Goal: Information Seeking & Learning: Learn about a topic

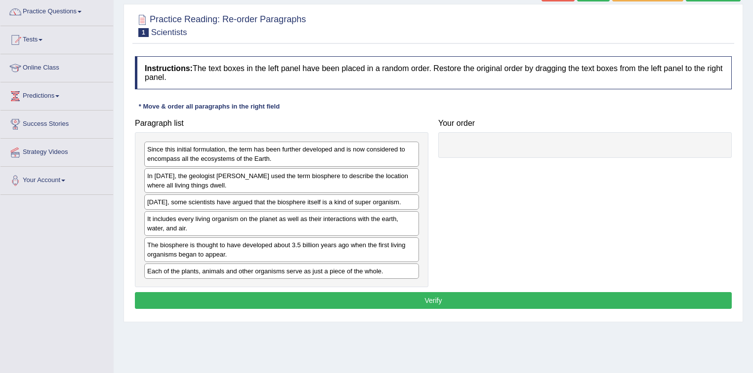
scroll to position [119, 0]
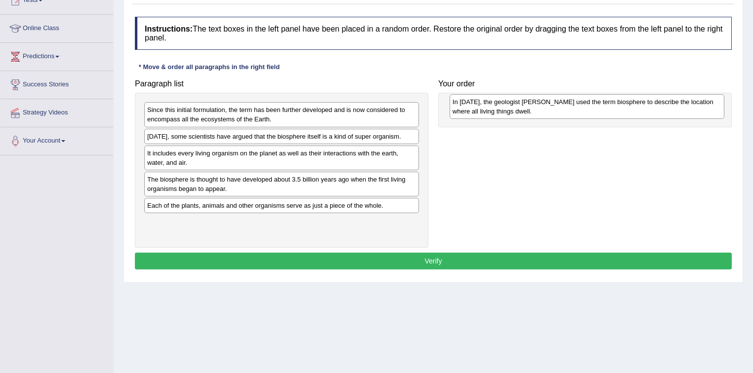
drag, startPoint x: 272, startPoint y: 147, endPoint x: 575, endPoint y: 114, distance: 304.5
click at [575, 114] on div "In [DATE], the geologist [PERSON_NAME] used the term biosphere to describe the …" at bounding box center [586, 106] width 275 height 25
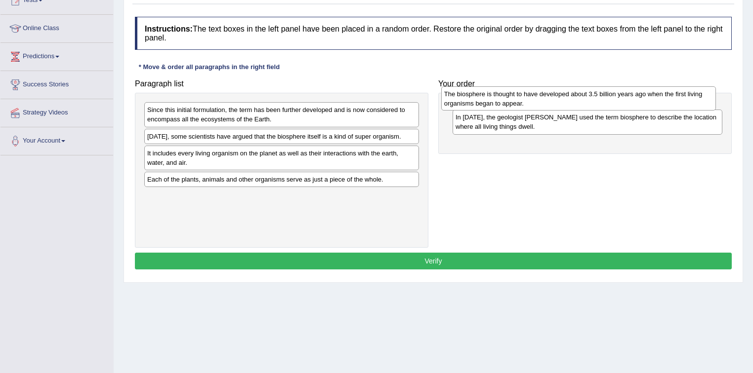
drag, startPoint x: 296, startPoint y: 178, endPoint x: 593, endPoint y: 93, distance: 308.8
click at [593, 93] on div "The biosphere is thought to have developed about 3.5 billion years ago when the…" at bounding box center [578, 98] width 275 height 25
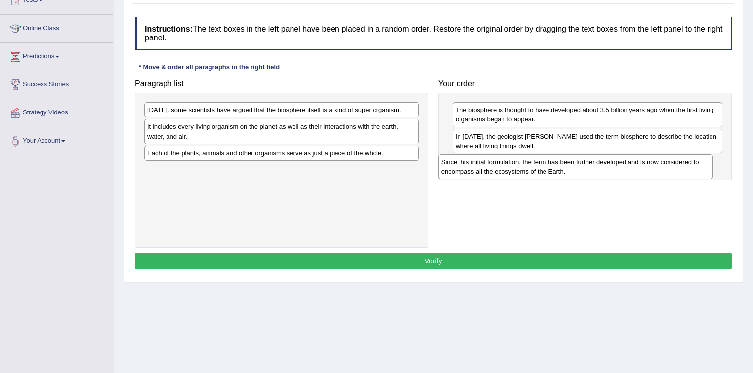
drag, startPoint x: 395, startPoint y: 118, endPoint x: 694, endPoint y: 168, distance: 303.5
click at [694, 168] on div "Since this initial formulation, the term has been further developed and is now …" at bounding box center [575, 167] width 275 height 25
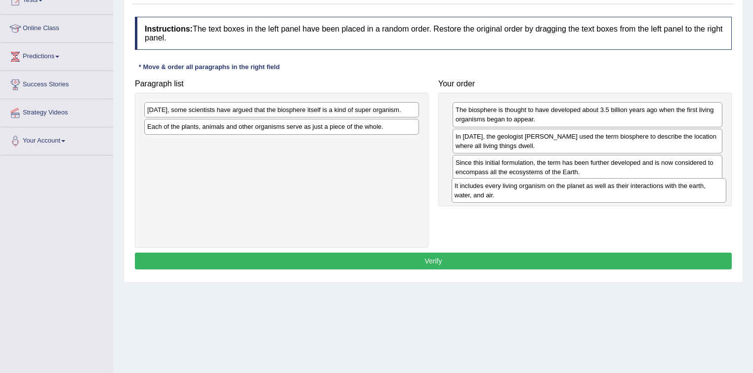
drag, startPoint x: 260, startPoint y: 129, endPoint x: 567, endPoint y: 189, distance: 312.9
click at [567, 189] on div "It includes every living organism on the planet as well as their interactions w…" at bounding box center [588, 190] width 275 height 25
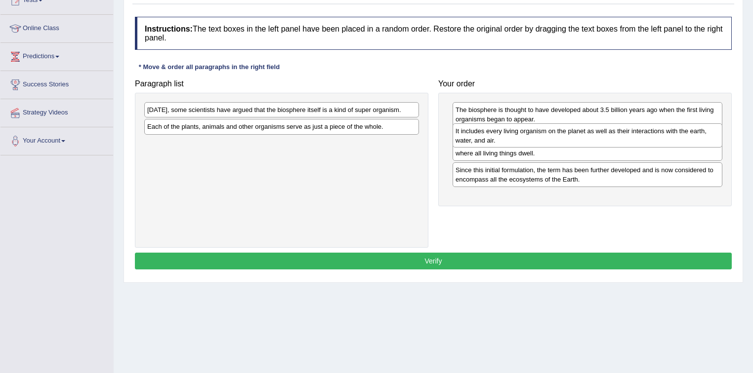
drag, startPoint x: 649, startPoint y: 194, endPoint x: 649, endPoint y: 136, distance: 57.3
click at [649, 136] on div "It includes every living organism on the planet as well as their interactions w…" at bounding box center [587, 135] width 270 height 25
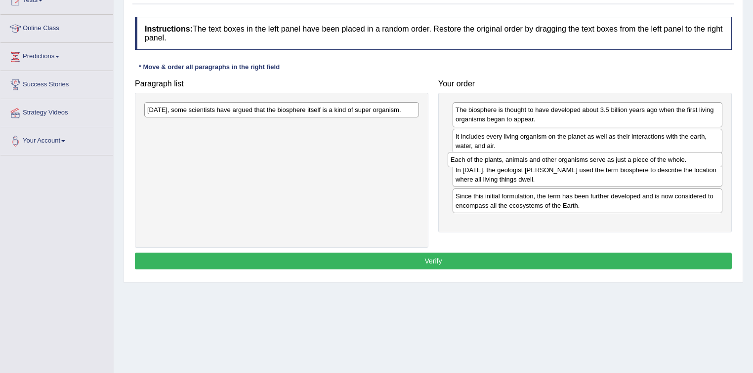
drag, startPoint x: 366, startPoint y: 125, endPoint x: 670, endPoint y: 159, distance: 305.1
click at [670, 159] on div "Each of the plants, animals and other organisms serve as just a piece of the wh…" at bounding box center [584, 159] width 275 height 15
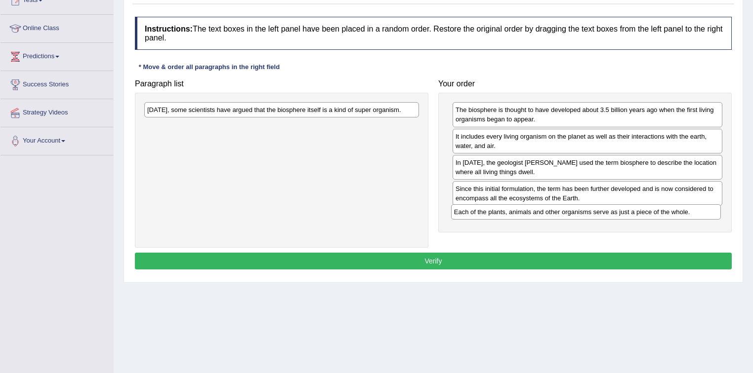
drag, startPoint x: 655, startPoint y: 166, endPoint x: 654, endPoint y: 216, distance: 49.9
click at [654, 216] on div "Each of the plants, animals and other organisms serve as just a piece of the wh…" at bounding box center [586, 211] width 270 height 15
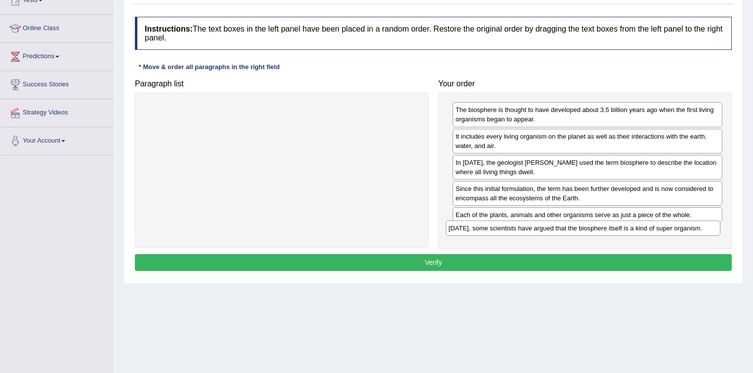
drag, startPoint x: 352, startPoint y: 111, endPoint x: 653, endPoint y: 230, distance: 323.8
click at [653, 230] on div "Today, some scientists have argued that the biosphere itself is a kind of super…" at bounding box center [583, 228] width 275 height 15
drag, startPoint x: 532, startPoint y: 219, endPoint x: 532, endPoint y: 234, distance: 14.3
click at [532, 234] on div "Each of the plants, animals and other organisms serve as just a piece of the wh…" at bounding box center [588, 228] width 270 height 15
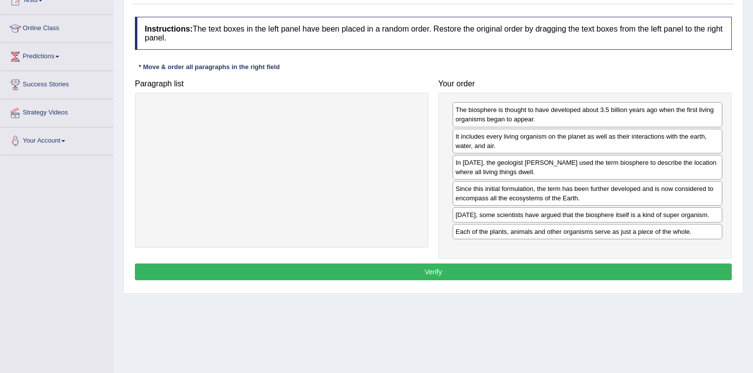
click at [421, 268] on button "Verify" at bounding box center [433, 272] width 597 height 17
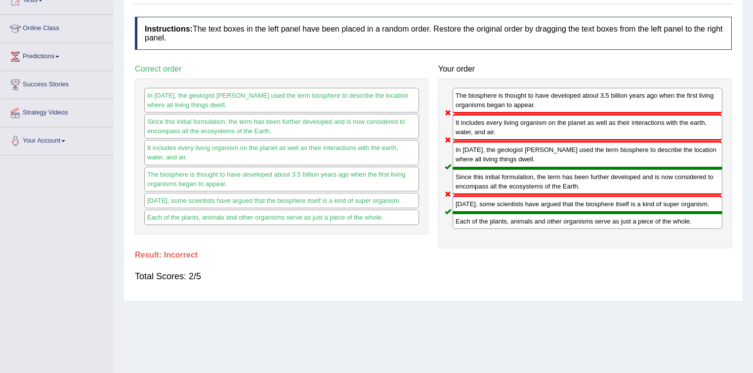
drag, startPoint x: 490, startPoint y: 185, endPoint x: 489, endPoint y: 157, distance: 28.7
click at [489, 157] on div "The biosphere is thought to have developed about 3.5 billion years ago when the…" at bounding box center [584, 164] width 293 height 170
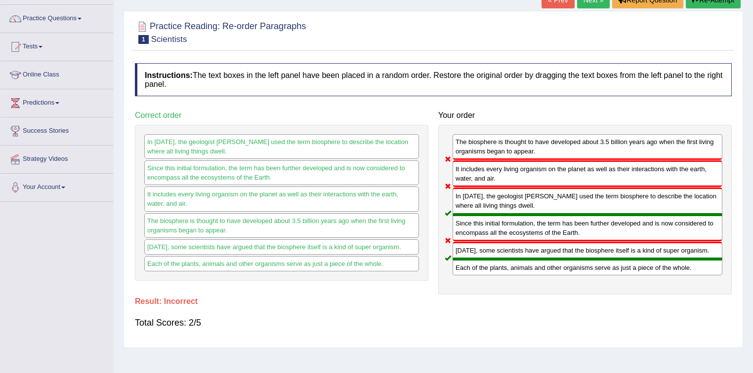
scroll to position [0, 0]
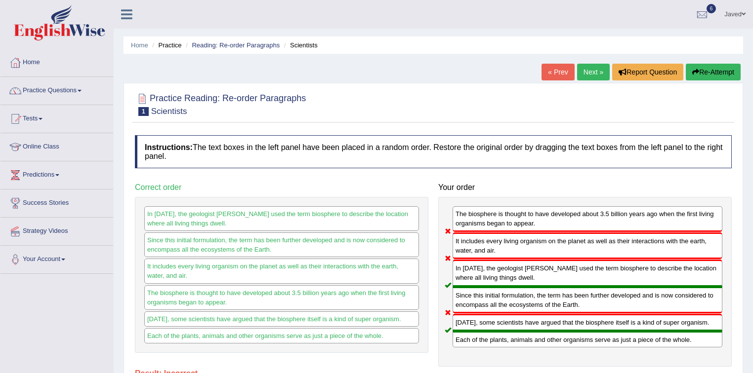
click at [703, 74] on button "Re-Attempt" at bounding box center [713, 72] width 55 height 17
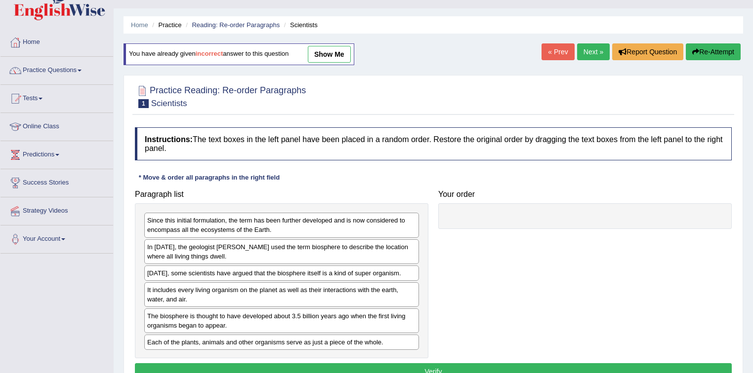
scroll to position [79, 0]
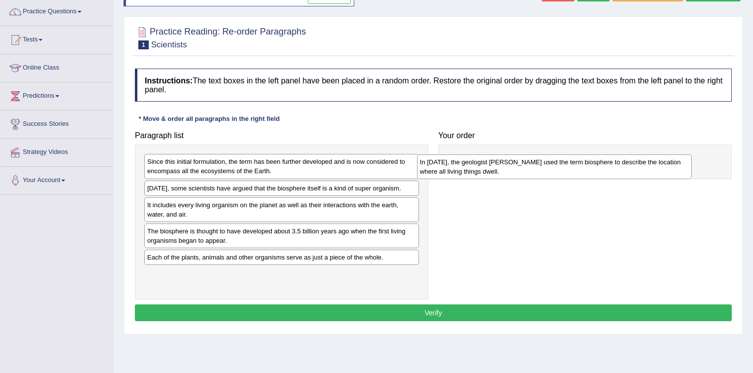
drag, startPoint x: 317, startPoint y: 192, endPoint x: 599, endPoint y: 161, distance: 283.8
click at [599, 161] on div "In [DATE], the geologist [PERSON_NAME] used the term biosphere to describe the …" at bounding box center [554, 167] width 275 height 25
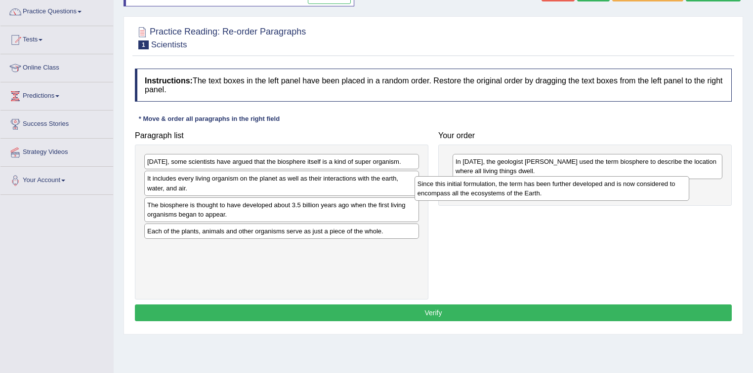
drag, startPoint x: 268, startPoint y: 176, endPoint x: 545, endPoint y: 198, distance: 277.5
click at [545, 198] on div "Since this initial formulation, the term has been further developed and is now …" at bounding box center [551, 188] width 275 height 25
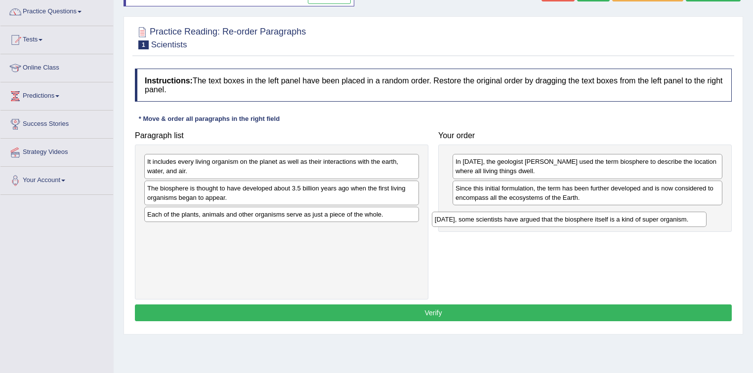
drag, startPoint x: 264, startPoint y: 165, endPoint x: 551, endPoint y: 223, distance: 293.2
click at [551, 223] on div "[DATE], some scientists have argued that the biosphere itself is a kind of supe…" at bounding box center [569, 219] width 275 height 15
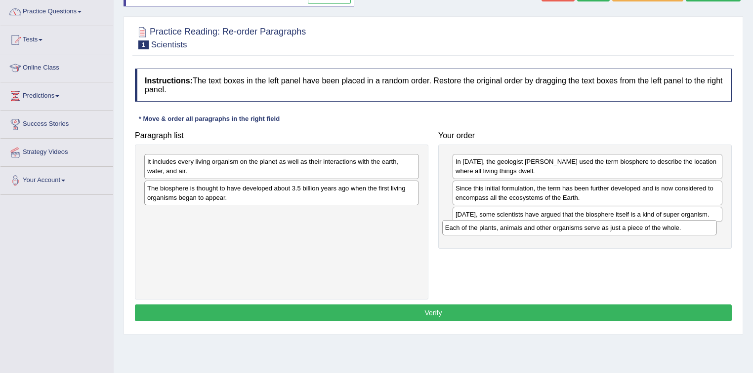
drag, startPoint x: 224, startPoint y: 218, endPoint x: 522, endPoint y: 232, distance: 298.1
click at [522, 232] on div "Each of the plants, animals and other organisms serve as just a piece of the wh…" at bounding box center [579, 227] width 275 height 15
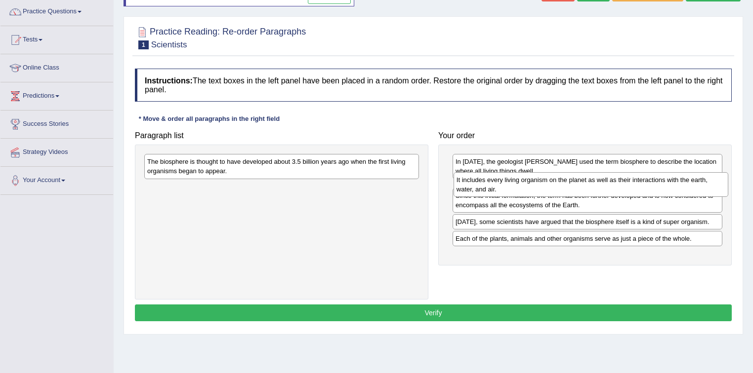
drag, startPoint x: 234, startPoint y: 173, endPoint x: 543, endPoint y: 191, distance: 309.7
click at [543, 191] on div "It includes every living organism on the planet as well as their interactions w…" at bounding box center [590, 184] width 275 height 25
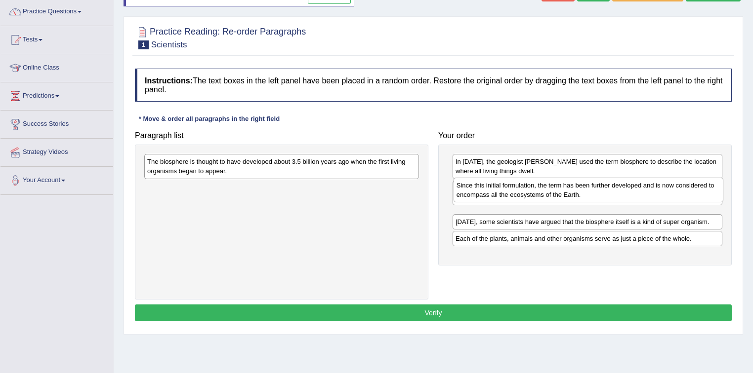
drag, startPoint x: 507, startPoint y: 222, endPoint x: 507, endPoint y: 192, distance: 30.1
click at [507, 192] on div "Since this initial formulation, the term has been further developed and is now …" at bounding box center [588, 190] width 270 height 25
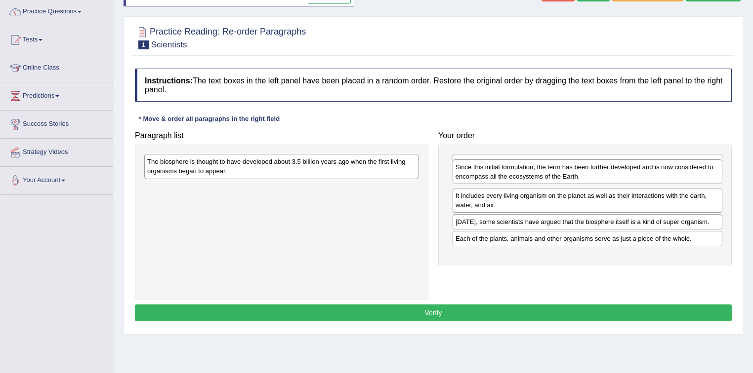
drag, startPoint x: 505, startPoint y: 214, endPoint x: 505, endPoint y: 167, distance: 46.9
click at [505, 167] on div "Since this initial formulation, the term has been further developed and is now …" at bounding box center [587, 172] width 270 height 25
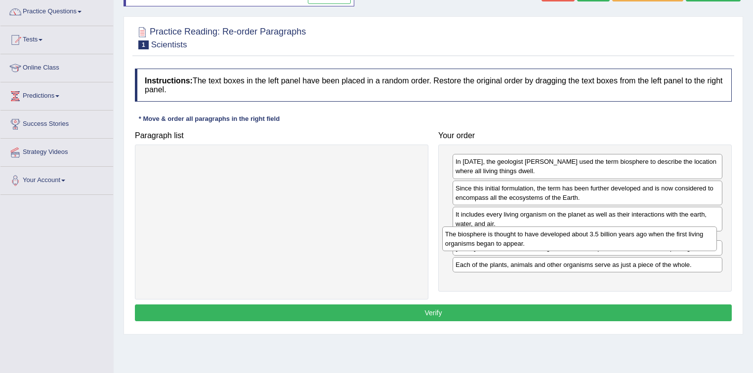
drag, startPoint x: 307, startPoint y: 166, endPoint x: 605, endPoint y: 239, distance: 306.6
click at [605, 239] on div "The biosphere is thought to have developed about 3.5 billion years ago when the…" at bounding box center [579, 239] width 275 height 25
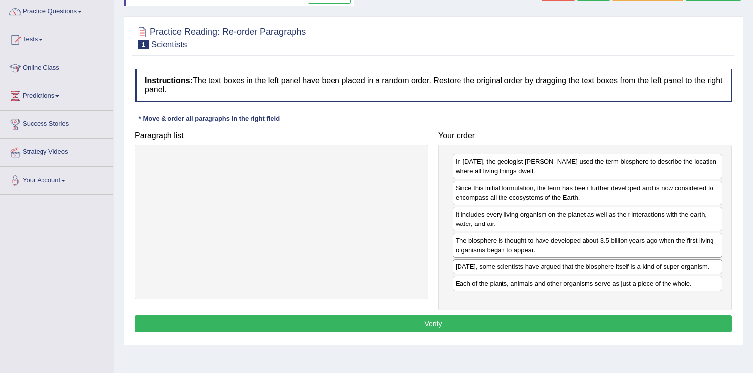
click at [439, 319] on button "Verify" at bounding box center [433, 324] width 597 height 17
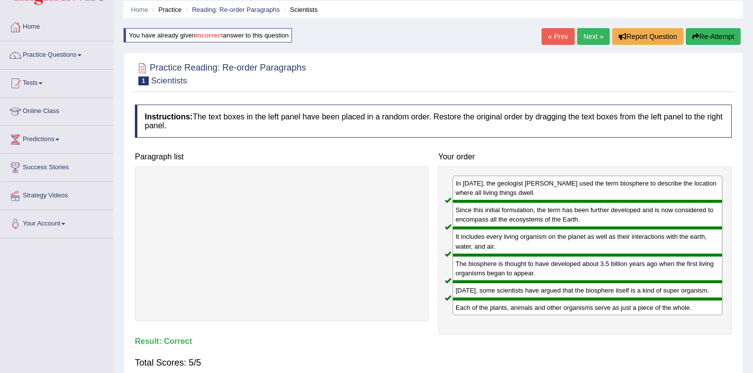
scroll to position [0, 0]
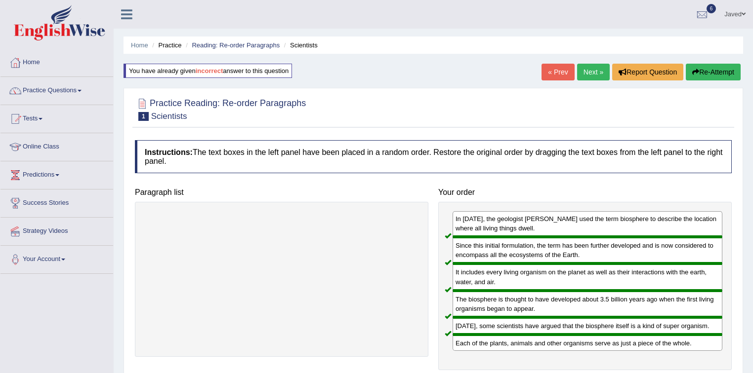
click at [594, 73] on link "Next »" at bounding box center [593, 72] width 33 height 17
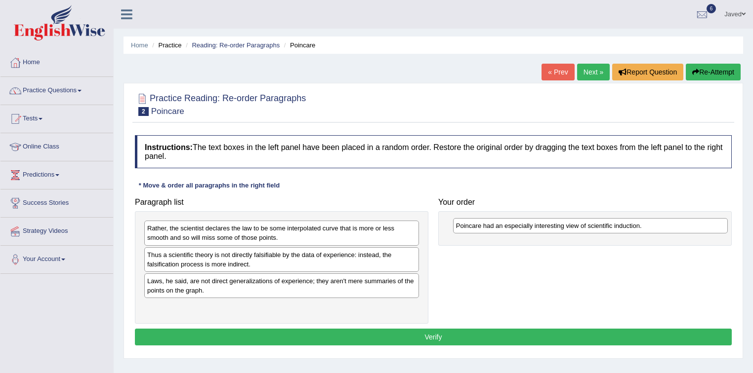
drag, startPoint x: 304, startPoint y: 255, endPoint x: 612, endPoint y: 227, distance: 309.5
click at [612, 227] on div "Poincare had an especially interesting view of scientific induction." at bounding box center [590, 225] width 275 height 15
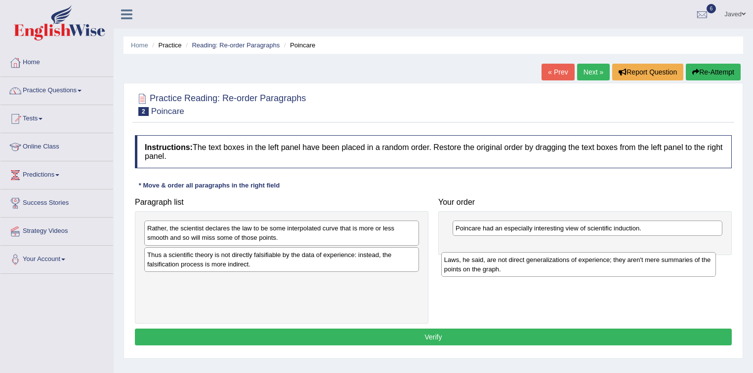
drag, startPoint x: 383, startPoint y: 288, endPoint x: 680, endPoint y: 267, distance: 297.6
click at [680, 267] on div "Laws, he said, are not direct generalizations of experience; they aren't mere s…" at bounding box center [578, 264] width 275 height 25
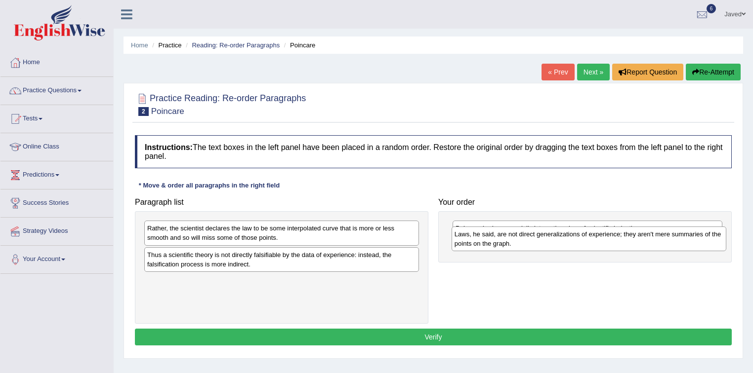
drag, startPoint x: 386, startPoint y: 284, endPoint x: 693, endPoint y: 238, distance: 310.7
click at [693, 238] on div "Laws, he said, are not direct generalizations of experience; they aren't mere s…" at bounding box center [588, 239] width 275 height 25
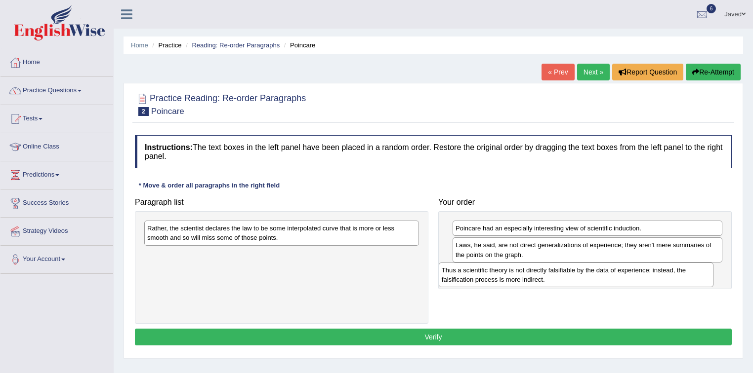
drag, startPoint x: 218, startPoint y: 262, endPoint x: 512, endPoint y: 277, distance: 294.7
click at [512, 277] on div "Thus a scientific theory is not directly falsifiable by the data of experience:…" at bounding box center [576, 275] width 275 height 25
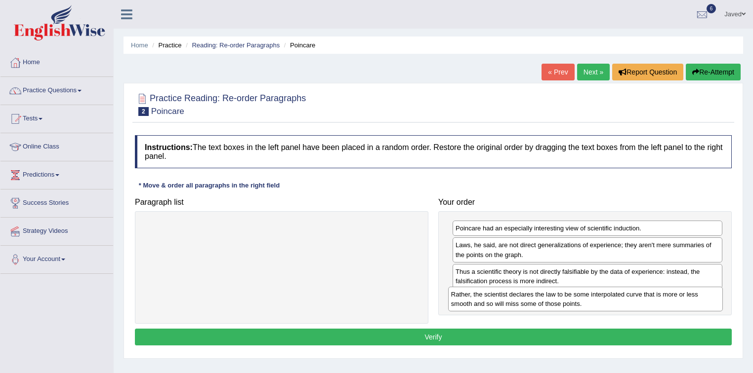
drag, startPoint x: 317, startPoint y: 227, endPoint x: 620, endPoint y: 293, distance: 310.9
click at [620, 293] on div "Rather, the scientist declares the law to be some interpolated curve that is mo…" at bounding box center [585, 299] width 275 height 25
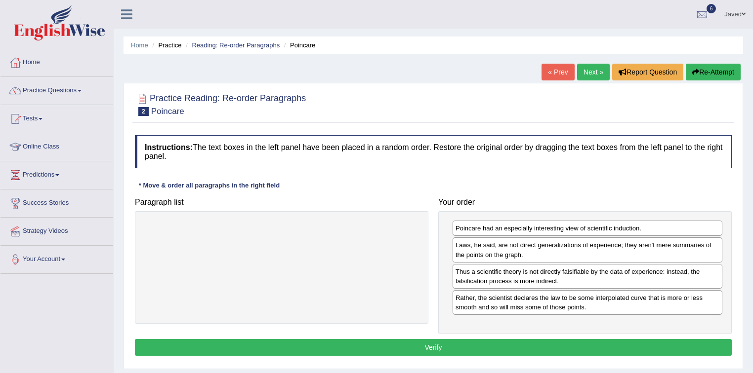
click at [436, 342] on button "Verify" at bounding box center [433, 347] width 597 height 17
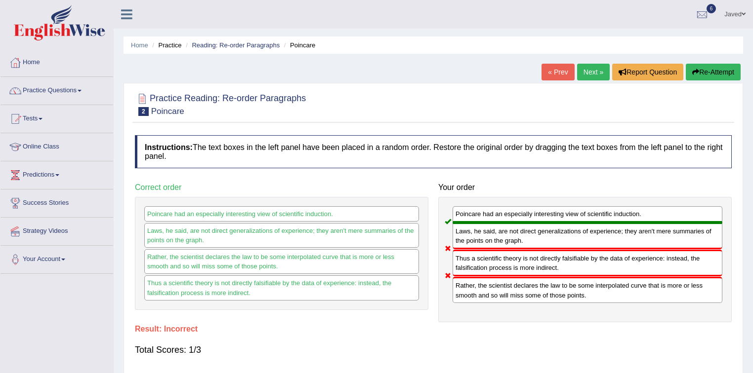
click at [591, 66] on link "Next »" at bounding box center [593, 72] width 33 height 17
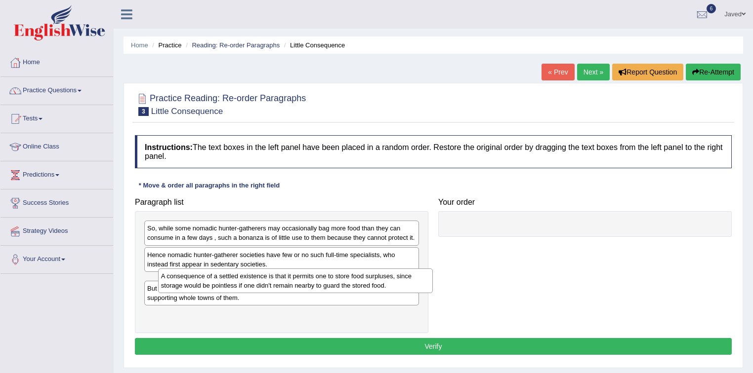
drag, startPoint x: 296, startPoint y: 287, endPoint x: 441, endPoint y: 268, distance: 146.0
click at [403, 275] on div "A consequence of a settled existence is that it permits one to store food surpl…" at bounding box center [295, 281] width 275 height 25
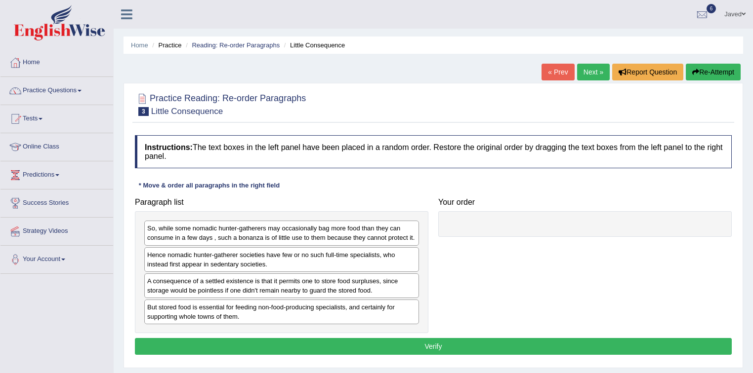
drag, startPoint x: 441, startPoint y: 268, endPoint x: 541, endPoint y: 246, distance: 102.2
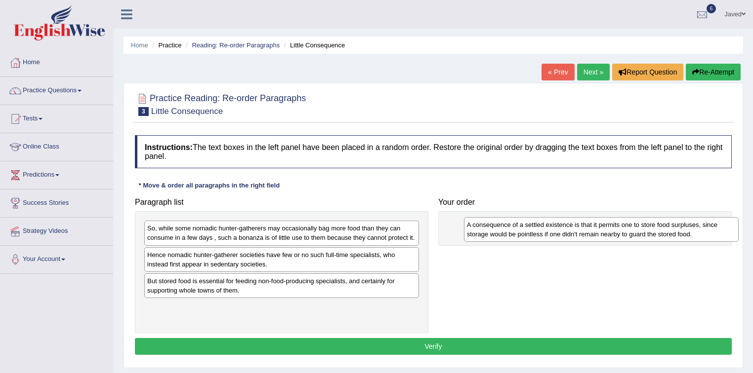
drag, startPoint x: 394, startPoint y: 289, endPoint x: 713, endPoint y: 233, distance: 323.9
click at [713, 233] on div "A consequence of a settled existence is that it permits one to store food surpl…" at bounding box center [601, 229] width 275 height 25
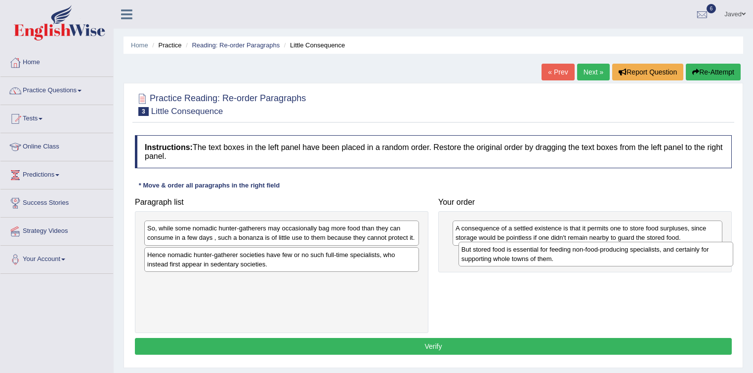
drag, startPoint x: 309, startPoint y: 283, endPoint x: 622, endPoint y: 252, distance: 314.7
click at [622, 252] on div "But stored food is essential for feeding non-food-producing specialists, and ce…" at bounding box center [595, 254] width 275 height 25
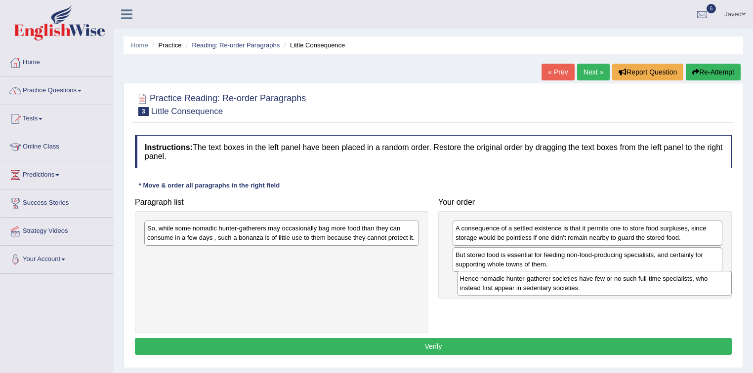
drag, startPoint x: 381, startPoint y: 259, endPoint x: 690, endPoint y: 282, distance: 310.6
click at [690, 282] on div "Hence nomadic hunter-gatherer societies have few or no such full-time specialis…" at bounding box center [594, 283] width 275 height 25
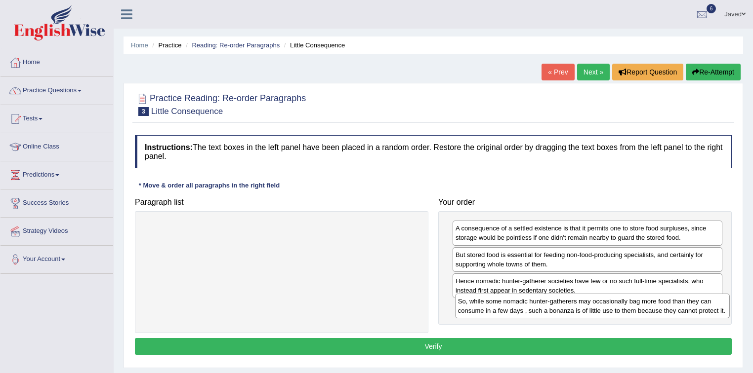
drag, startPoint x: 325, startPoint y: 234, endPoint x: 635, endPoint y: 306, distance: 319.0
click at [635, 306] on div "So, while some nomadic hunter-gatherers may occasionally bag more food than the…" at bounding box center [592, 306] width 275 height 25
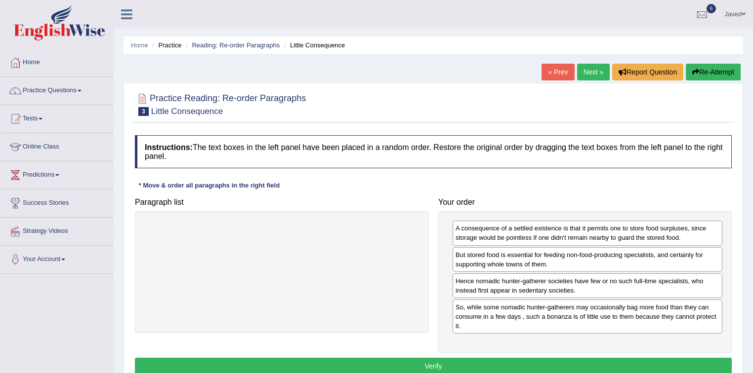
click at [460, 362] on button "Verify" at bounding box center [433, 366] width 597 height 17
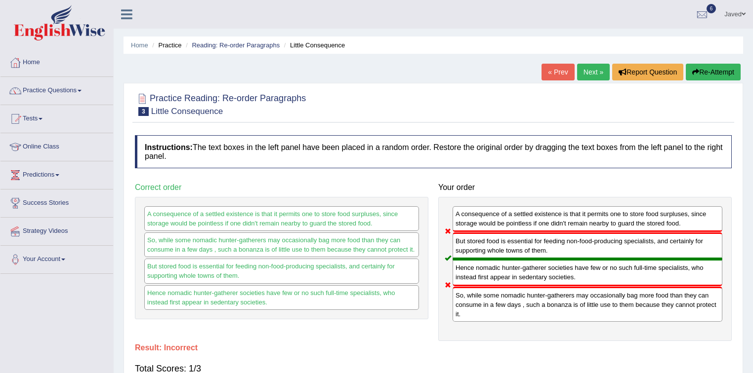
click at [589, 67] on link "Next »" at bounding box center [593, 72] width 33 height 17
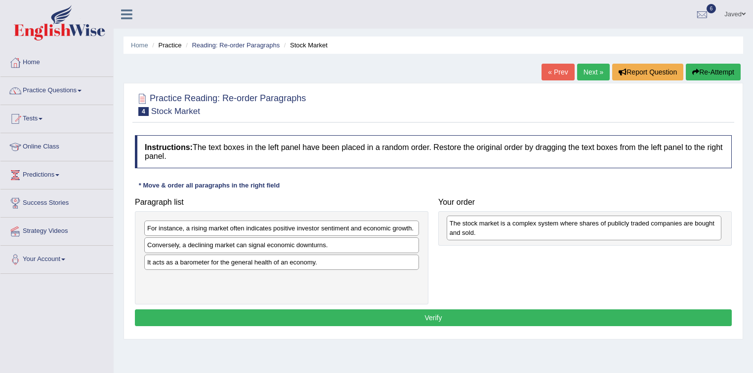
drag, startPoint x: 364, startPoint y: 251, endPoint x: 666, endPoint y: 229, distance: 303.1
click at [666, 229] on div "The stock market is a complex system where shares of publicly traded companies …" at bounding box center [583, 228] width 275 height 25
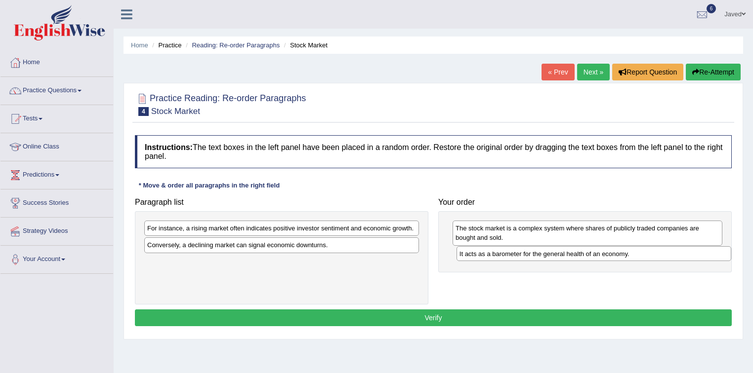
drag, startPoint x: 245, startPoint y: 267, endPoint x: 557, endPoint y: 259, distance: 311.8
click at [557, 259] on div "It acts as a barometer for the general health of an economy." at bounding box center [593, 253] width 275 height 15
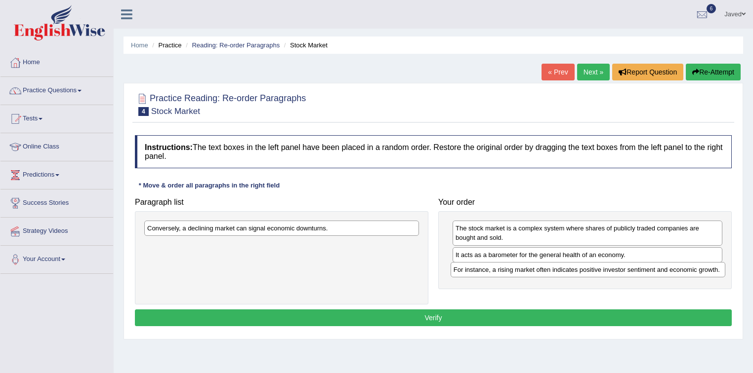
drag, startPoint x: 252, startPoint y: 233, endPoint x: 558, endPoint y: 275, distance: 309.0
click at [558, 275] on div "For instance, a rising market often indicates positive investor sentiment and e…" at bounding box center [587, 269] width 275 height 15
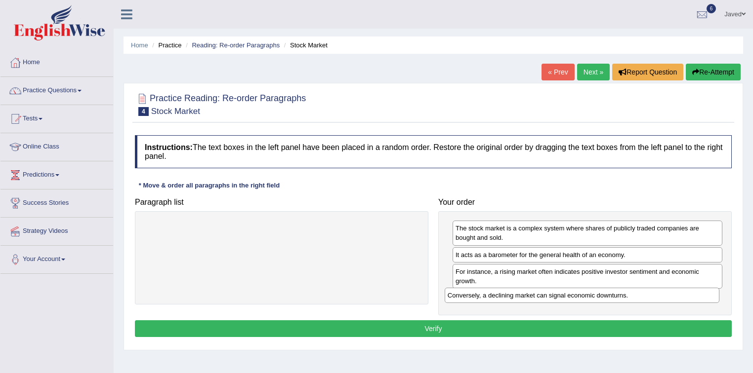
drag, startPoint x: 322, startPoint y: 232, endPoint x: 622, endPoint y: 299, distance: 307.7
click at [622, 299] on div "Conversely, a declining market can signal economic downturns." at bounding box center [582, 295] width 275 height 15
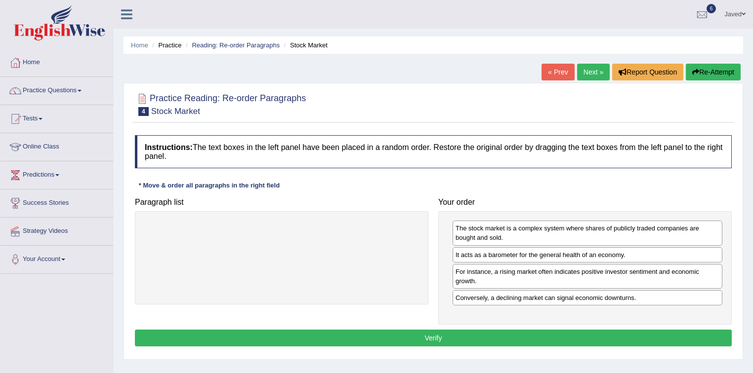
click at [412, 338] on button "Verify" at bounding box center [433, 338] width 597 height 17
